Goal: Find specific page/section: Find specific page/section

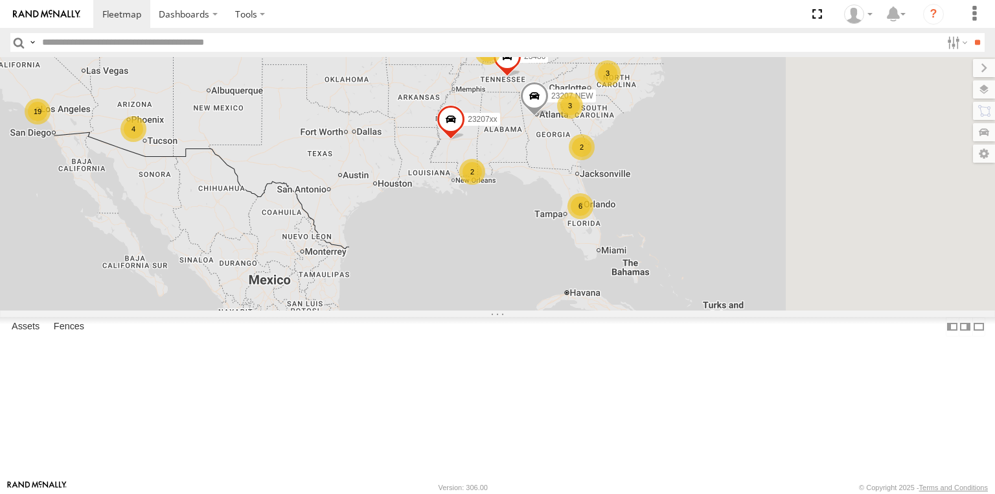
click at [631, 175] on div "6 2 19 3 2 23207 NEW 3 23207xx 4 3 3 23480 4G 2 23460 23480 2" at bounding box center [497, 183] width 995 height 253
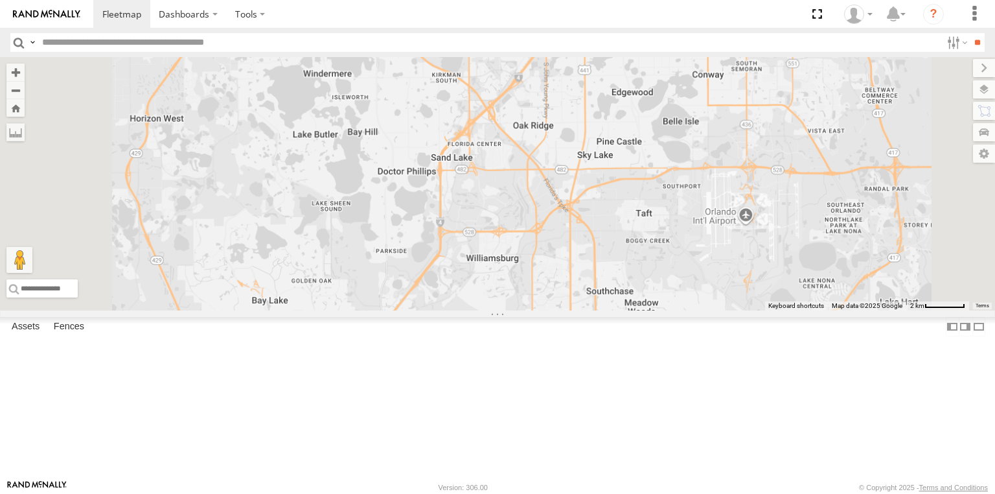
drag, startPoint x: 765, startPoint y: 196, endPoint x: 740, endPoint y: 273, distance: 81.1
click at [740, 273] on div "23207 NEW 23207xx 23480 4G 23460 23480 23474 4G" at bounding box center [497, 183] width 995 height 253
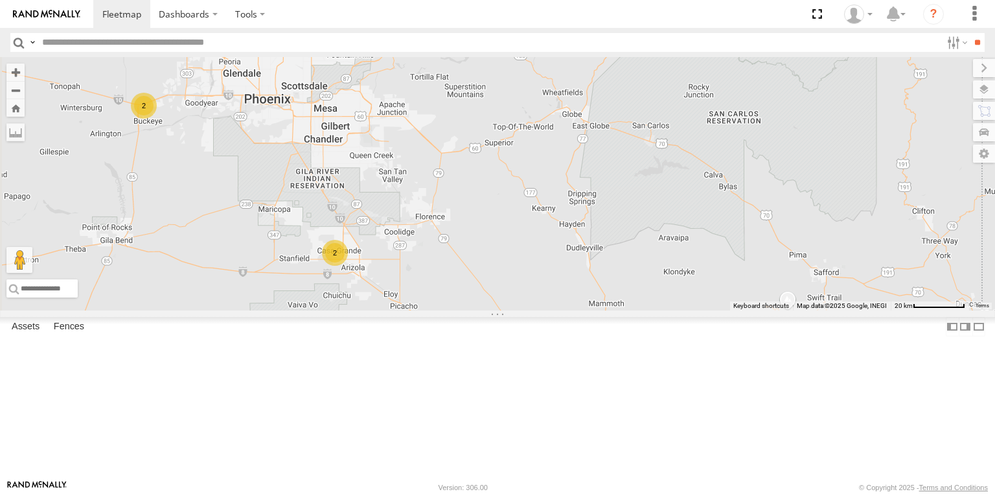
drag, startPoint x: 411, startPoint y: 248, endPoint x: 479, endPoint y: 246, distance: 68.0
click at [479, 246] on div "23333 4G 23335 4G/Bad 23331 NEW 23331 23333 23207 NEW 23207xx 23237 NEW 23459 4…" at bounding box center [497, 183] width 995 height 253
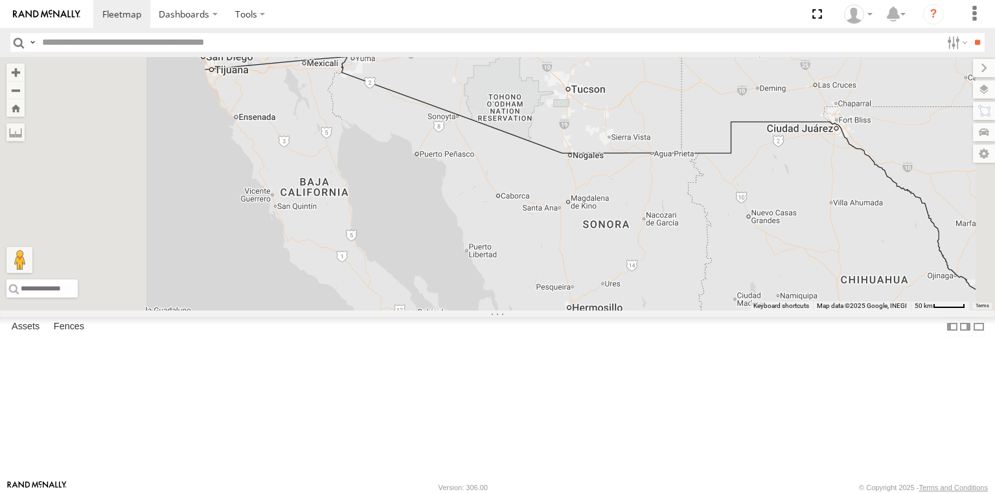
drag, startPoint x: 459, startPoint y: 302, endPoint x: 538, endPoint y: 360, distance: 98.2
click at [525, 310] on div "23480 4G 23460 23207 NEW 23207xx 23480 2 2" at bounding box center [497, 183] width 995 height 253
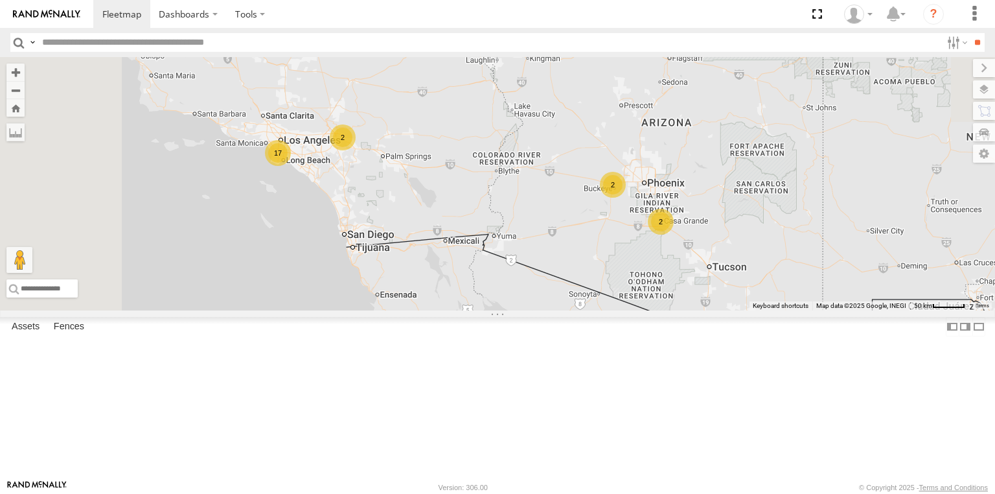
drag, startPoint x: 534, startPoint y: 227, endPoint x: 508, endPoint y: 277, distance: 56.2
click at [508, 277] on div "23480 4G 23460 23207 NEW 23207xx 23480 2 2 17 2" at bounding box center [497, 183] width 995 height 253
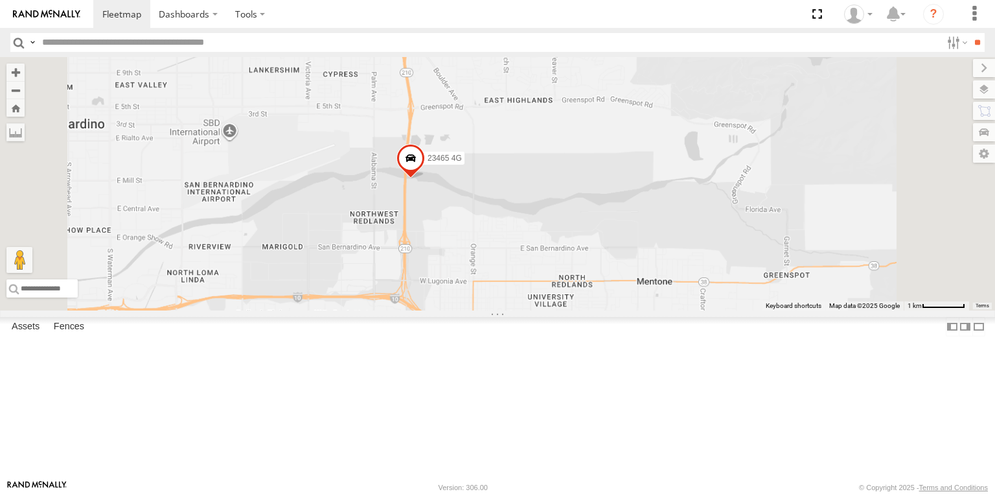
drag, startPoint x: 575, startPoint y: 347, endPoint x: 597, endPoint y: 306, distance: 46.7
click at [597, 306] on div "23480 4G 23460 23207 NEW 23207xx 23480 23465 4G 23335" at bounding box center [497, 183] width 995 height 253
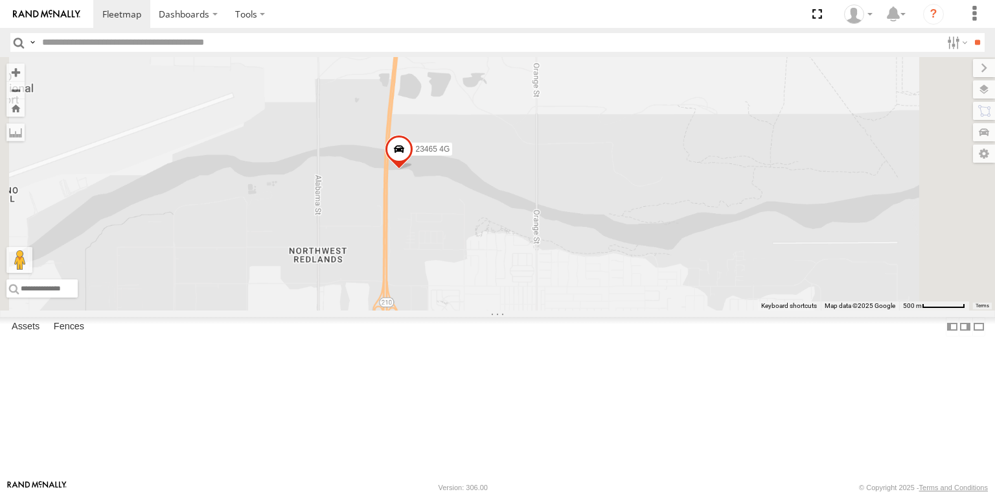
drag, startPoint x: 535, startPoint y: 304, endPoint x: 557, endPoint y: 295, distance: 24.4
click at [557, 295] on div "23480 4G 23460 23207 NEW 23207xx 23480 23465 4G 23335" at bounding box center [497, 183] width 995 height 253
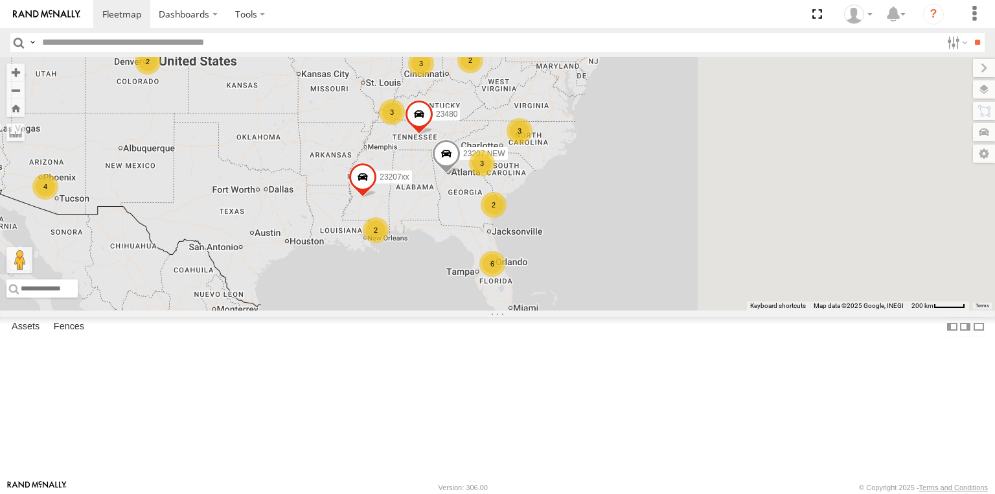
drag, startPoint x: 710, startPoint y: 222, endPoint x: 446, endPoint y: 174, distance: 268.1
click at [446, 174] on div "6 2 19 3 2 23207 NEW 3 23207xx 4 3 3 23480 4G 2 23460 23480 2" at bounding box center [497, 183] width 995 height 253
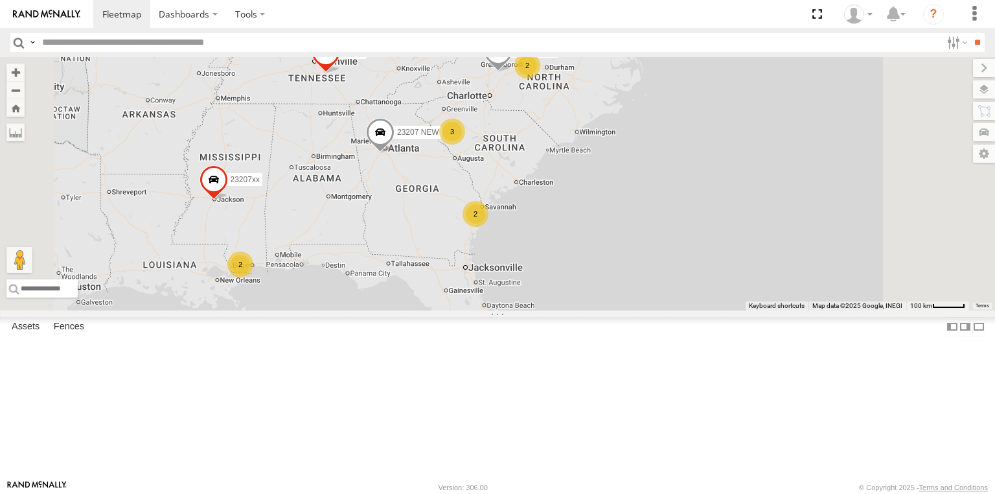
drag, startPoint x: 627, startPoint y: 240, endPoint x: 689, endPoint y: 209, distance: 69.0
click at [689, 209] on div "23207 NEW 23207xx 23480 4G 23460 23480 2 2 2 3 23237 NEW 2 3 2 23460 NEW" at bounding box center [497, 183] width 995 height 253
